Goal: Task Accomplishment & Management: Manage account settings

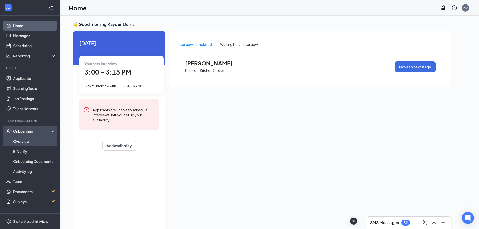
click at [36, 141] on link "Overview" at bounding box center [34, 141] width 43 height 10
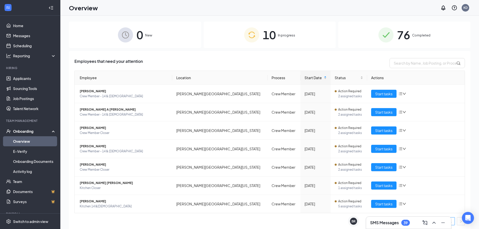
click at [233, 37] on div "10 In progress" at bounding box center [270, 35] width 132 height 26
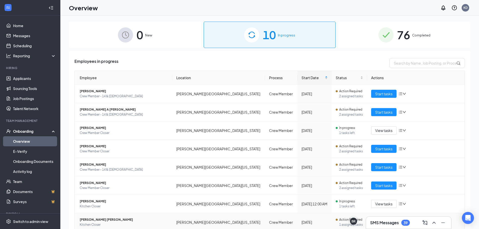
scroll to position [50, 0]
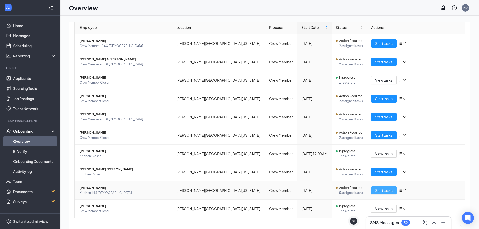
click at [376, 189] on span "Start tasks" at bounding box center [383, 191] width 17 height 6
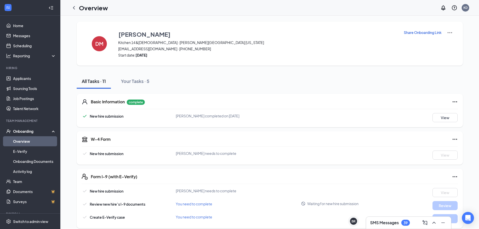
click at [421, 34] on p "Share Onboarding Link" at bounding box center [423, 32] width 38 height 5
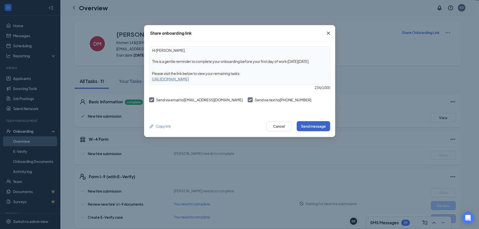
click at [311, 125] on button "Send message" at bounding box center [313, 126] width 33 height 10
